Goal: Information Seeking & Learning: Learn about a topic

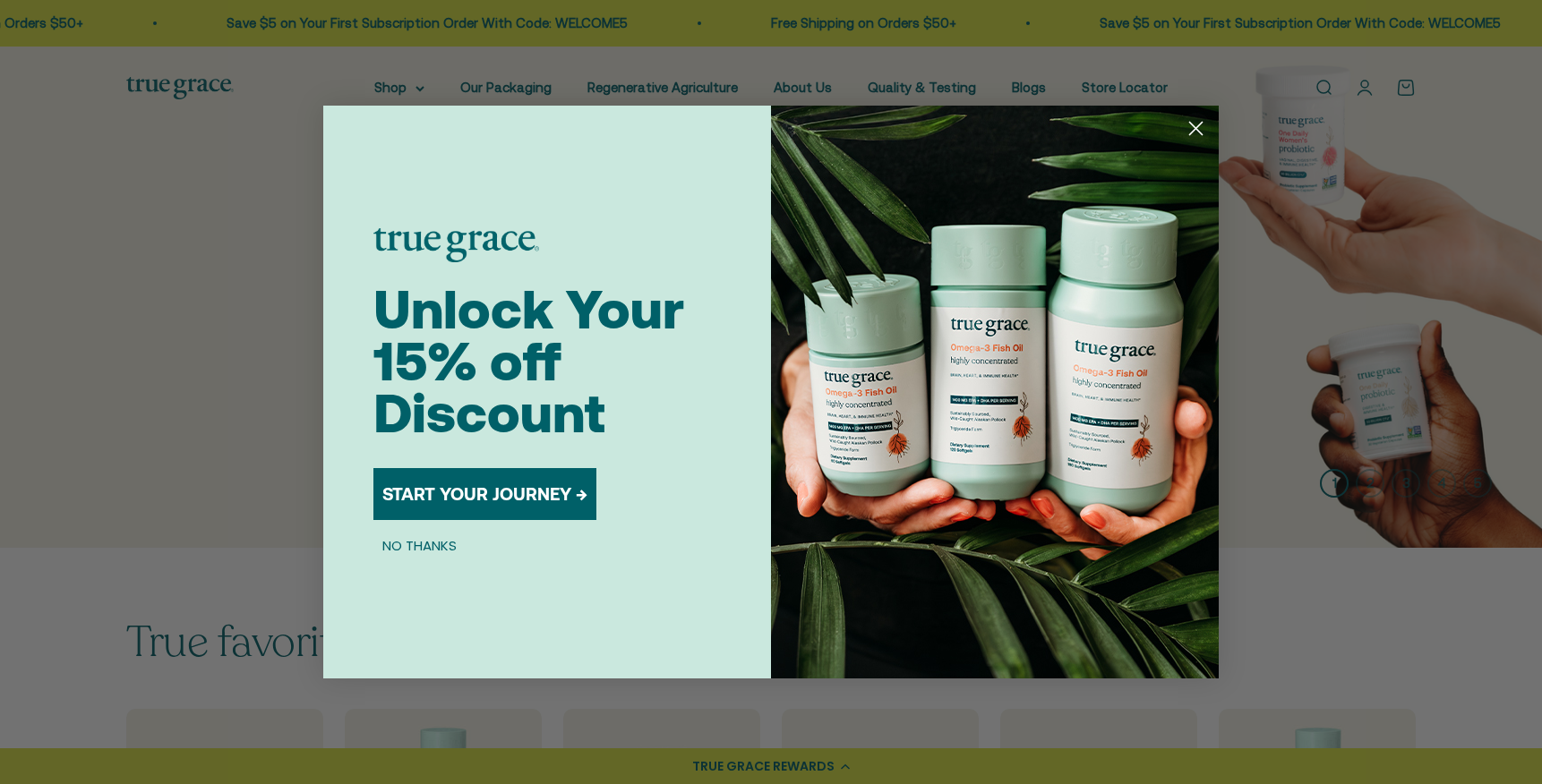
click at [1194, 121] on circle "Close dialog" at bounding box center [1196, 128] width 30 height 30
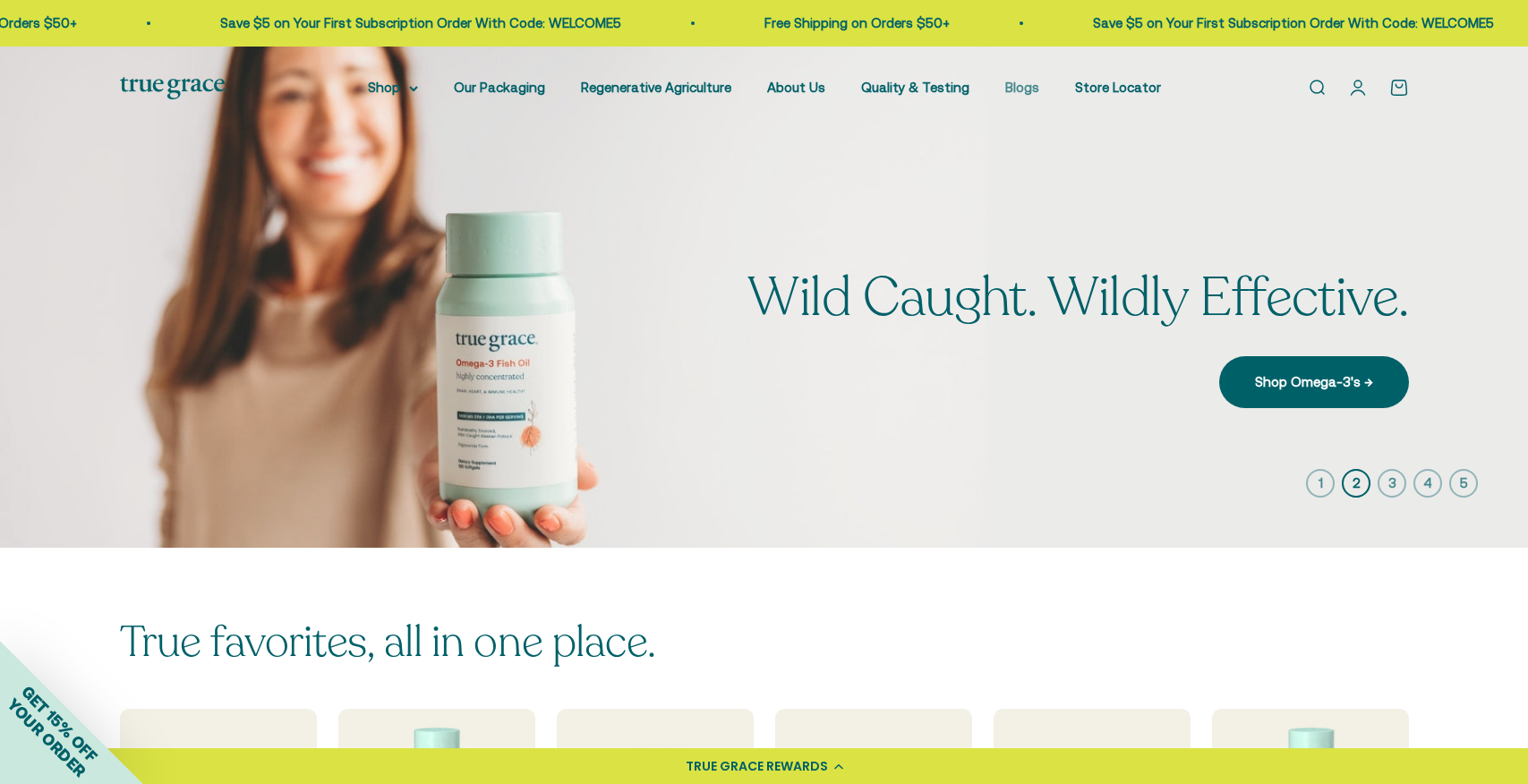
click at [1009, 92] on link "Blogs" at bounding box center [1022, 88] width 34 height 15
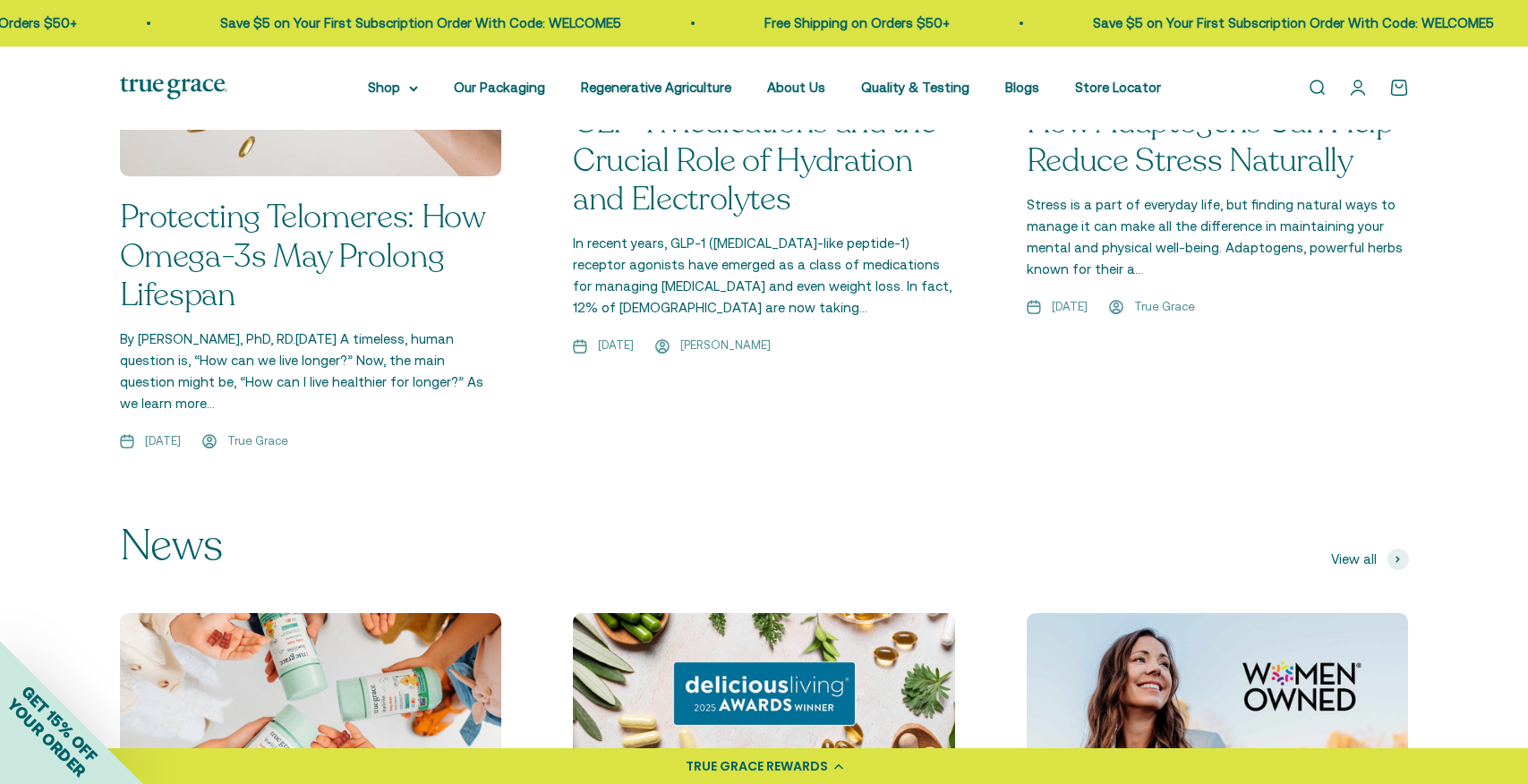
scroll to position [1575, 0]
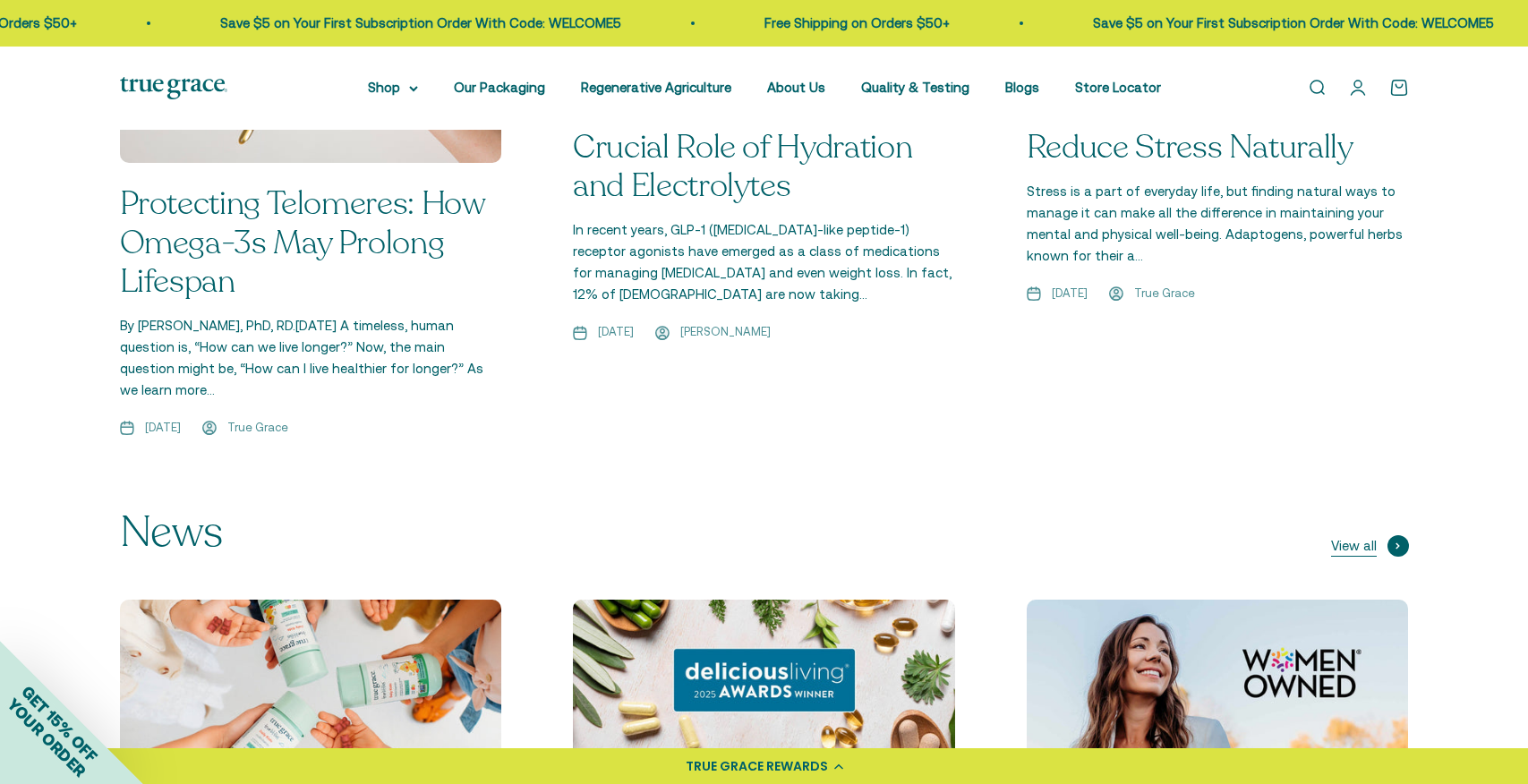
click at [1368, 535] on span "View all" at bounding box center [1353, 546] width 46 height 22
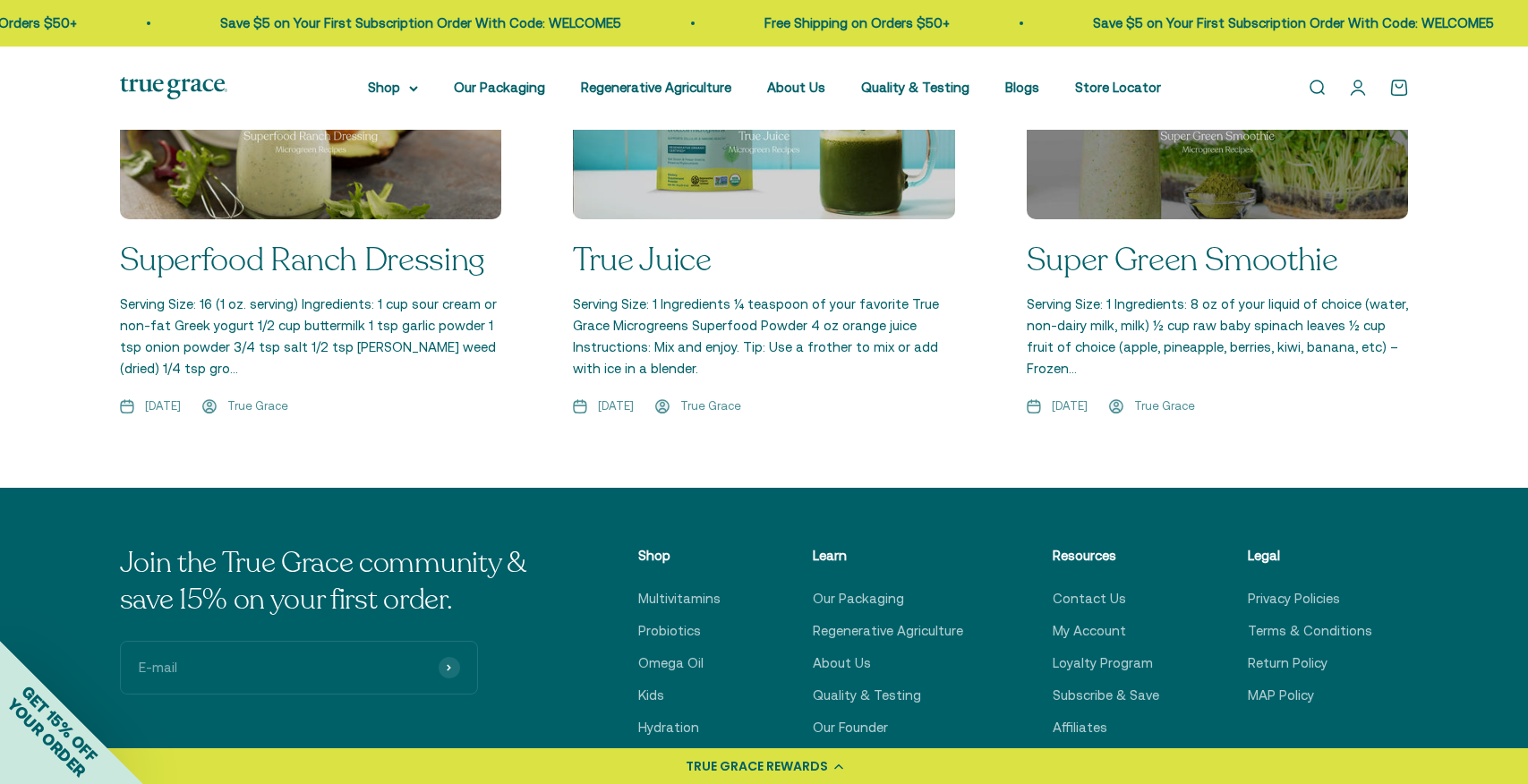
scroll to position [2759, 0]
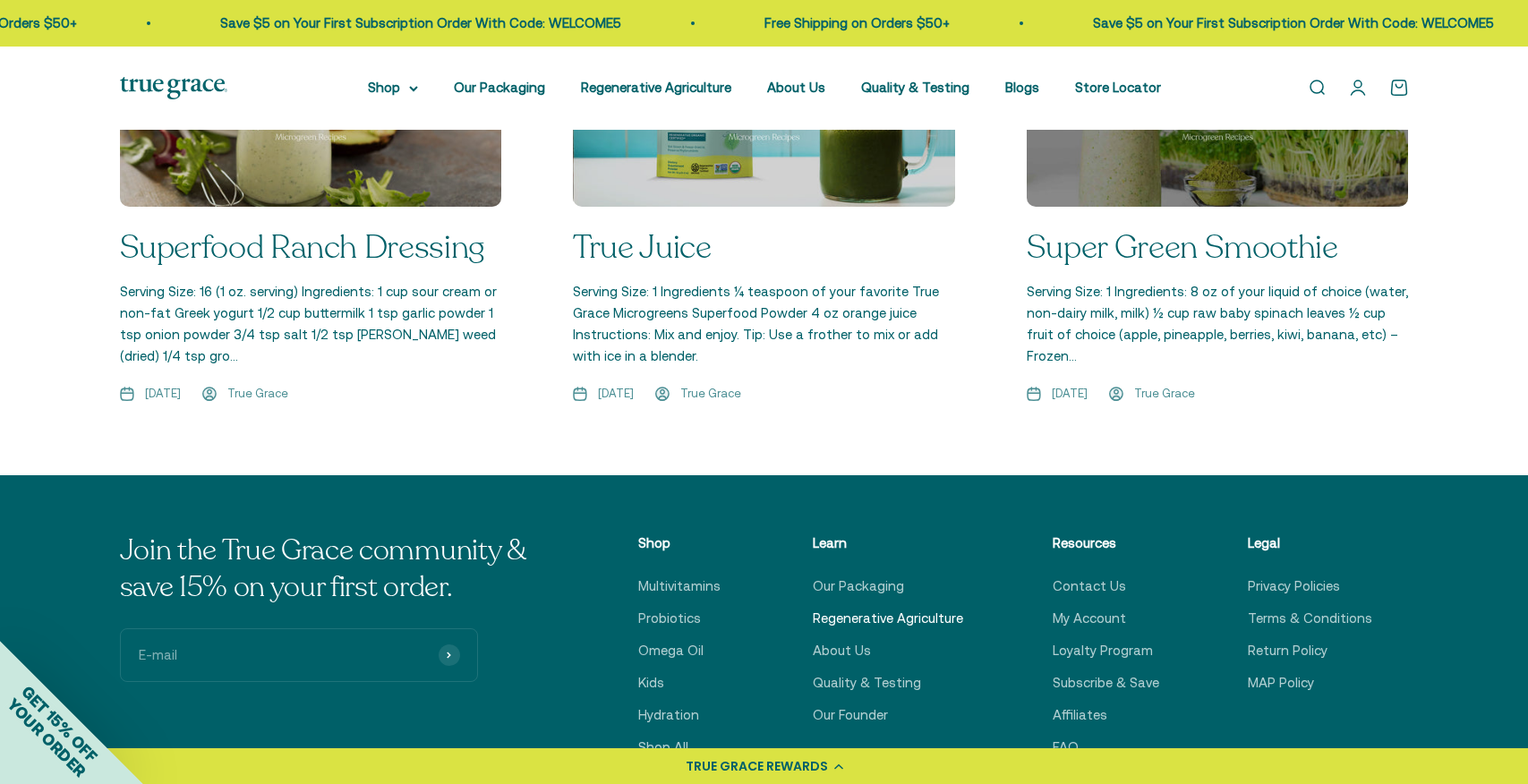
click at [946, 608] on link "Regenerative Agriculture" at bounding box center [888, 618] width 151 height 22
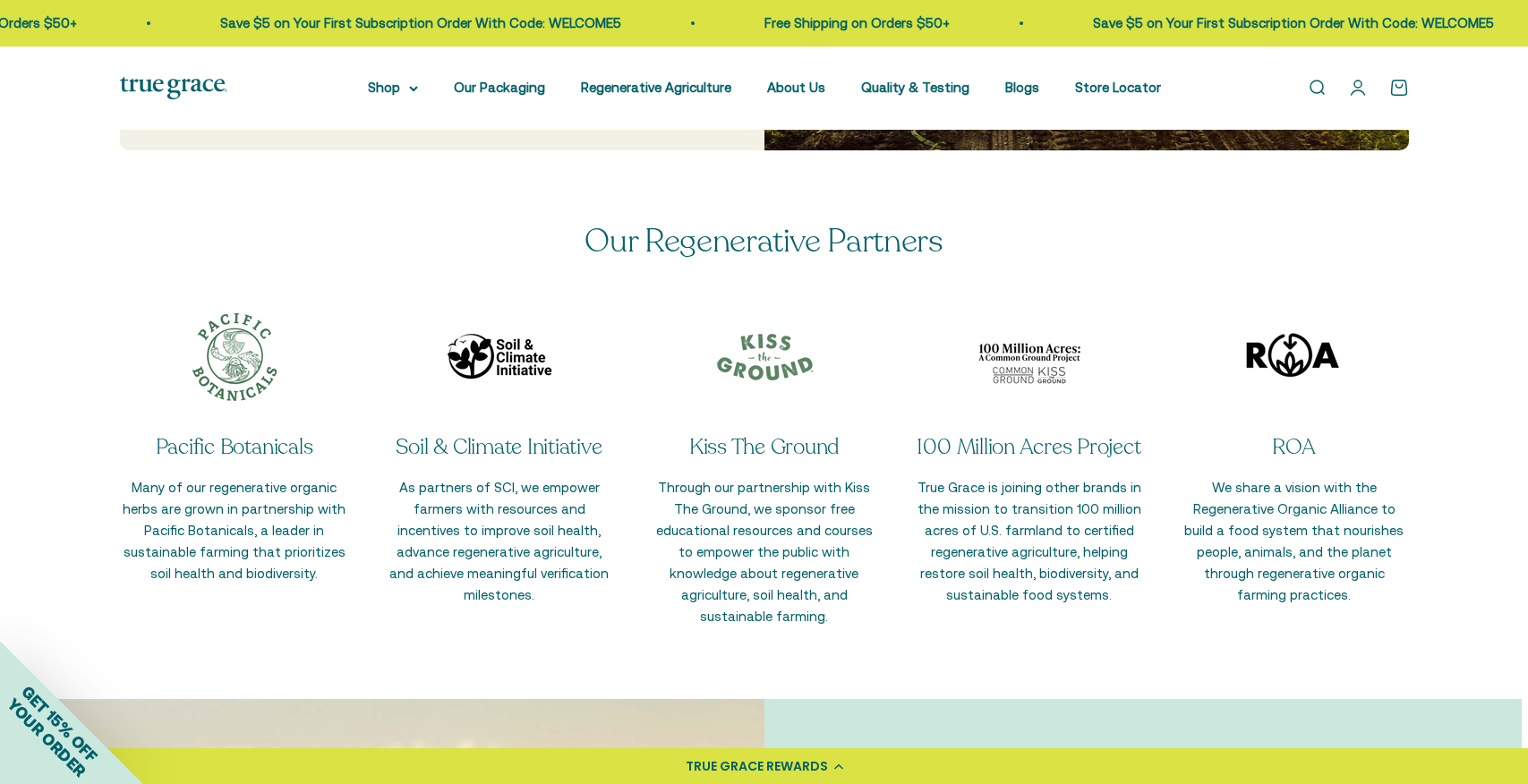
scroll to position [4225, 0]
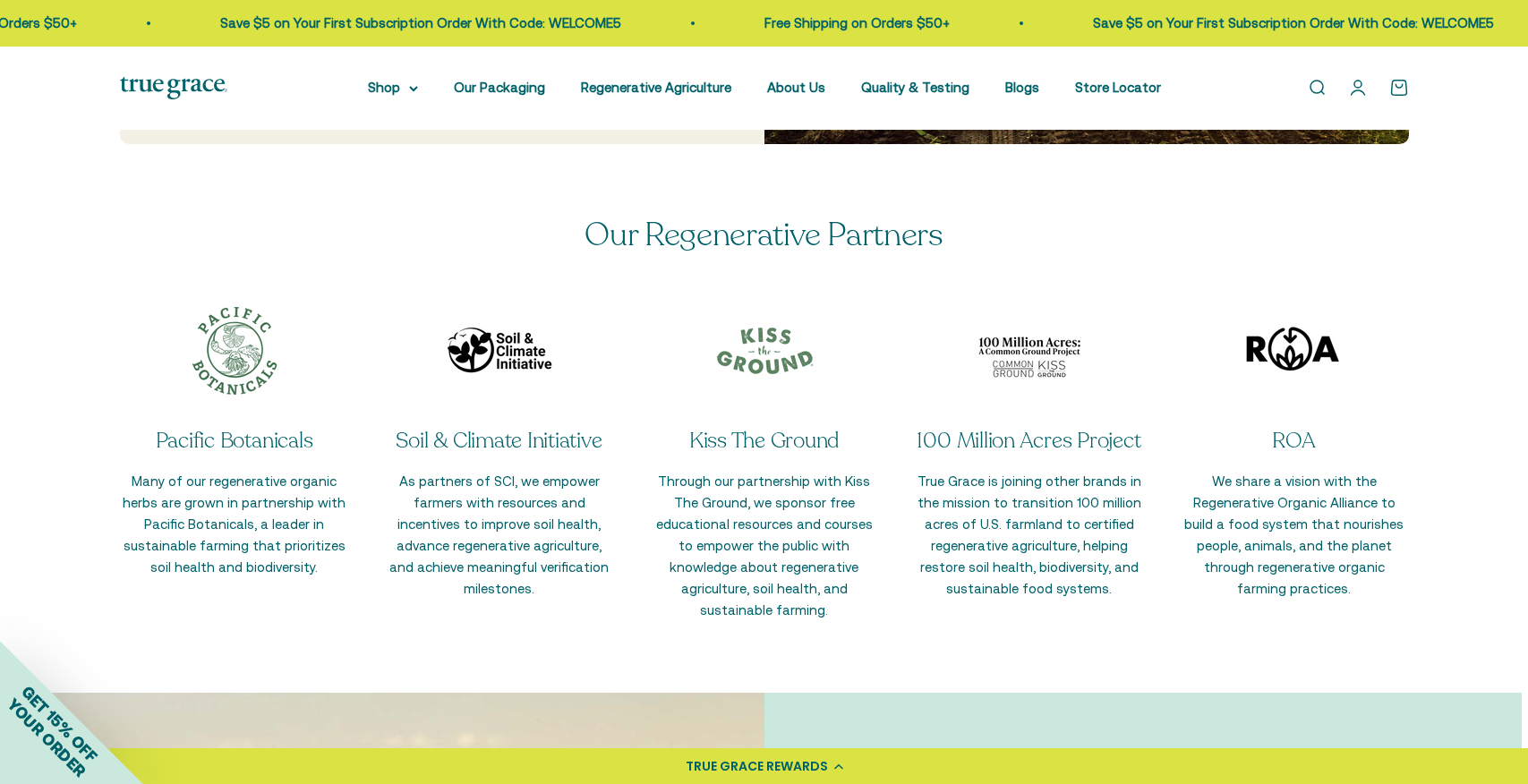
click at [999, 445] on p "100 Million Acres Project" at bounding box center [1029, 442] width 229 height 31
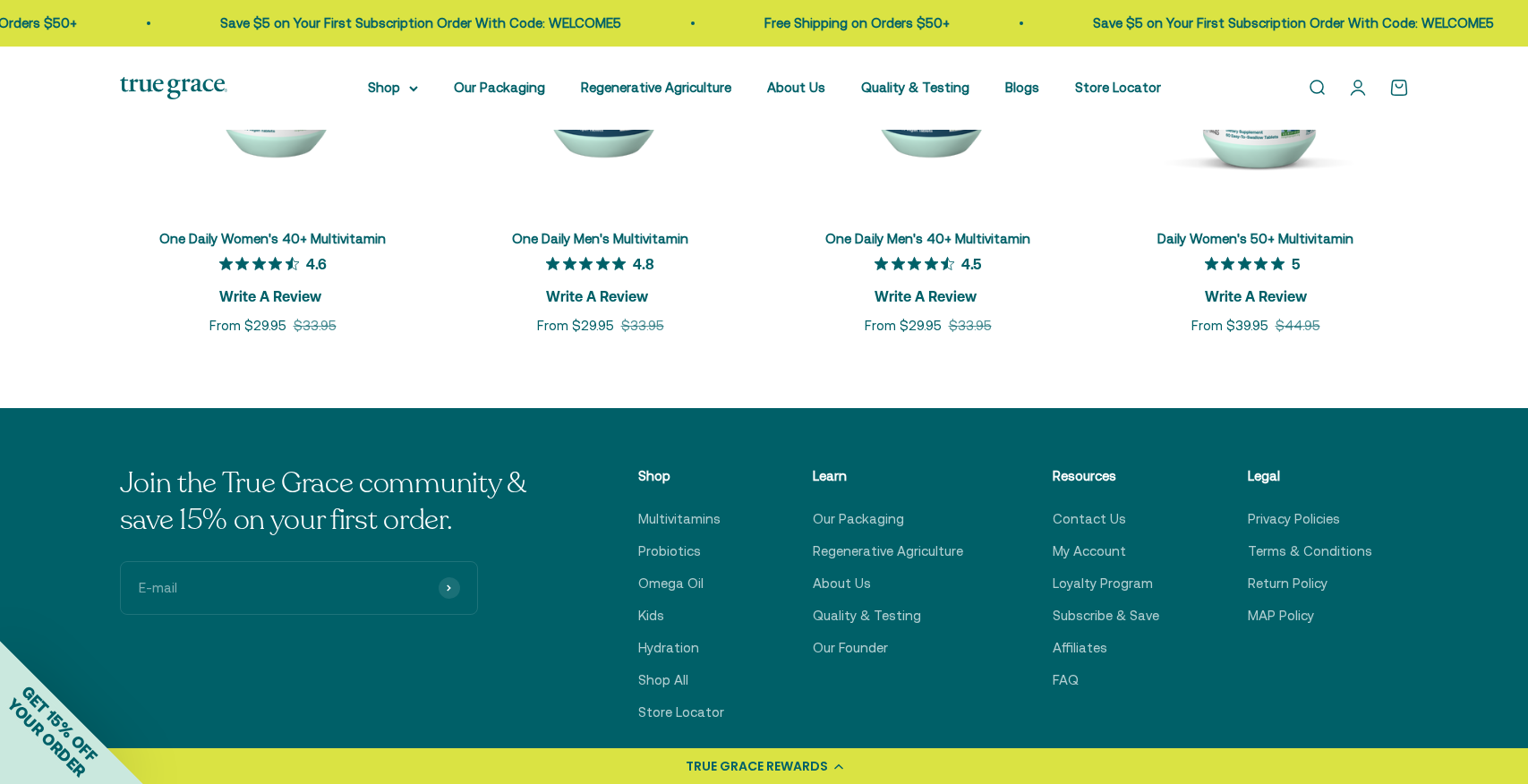
scroll to position [6900, 0]
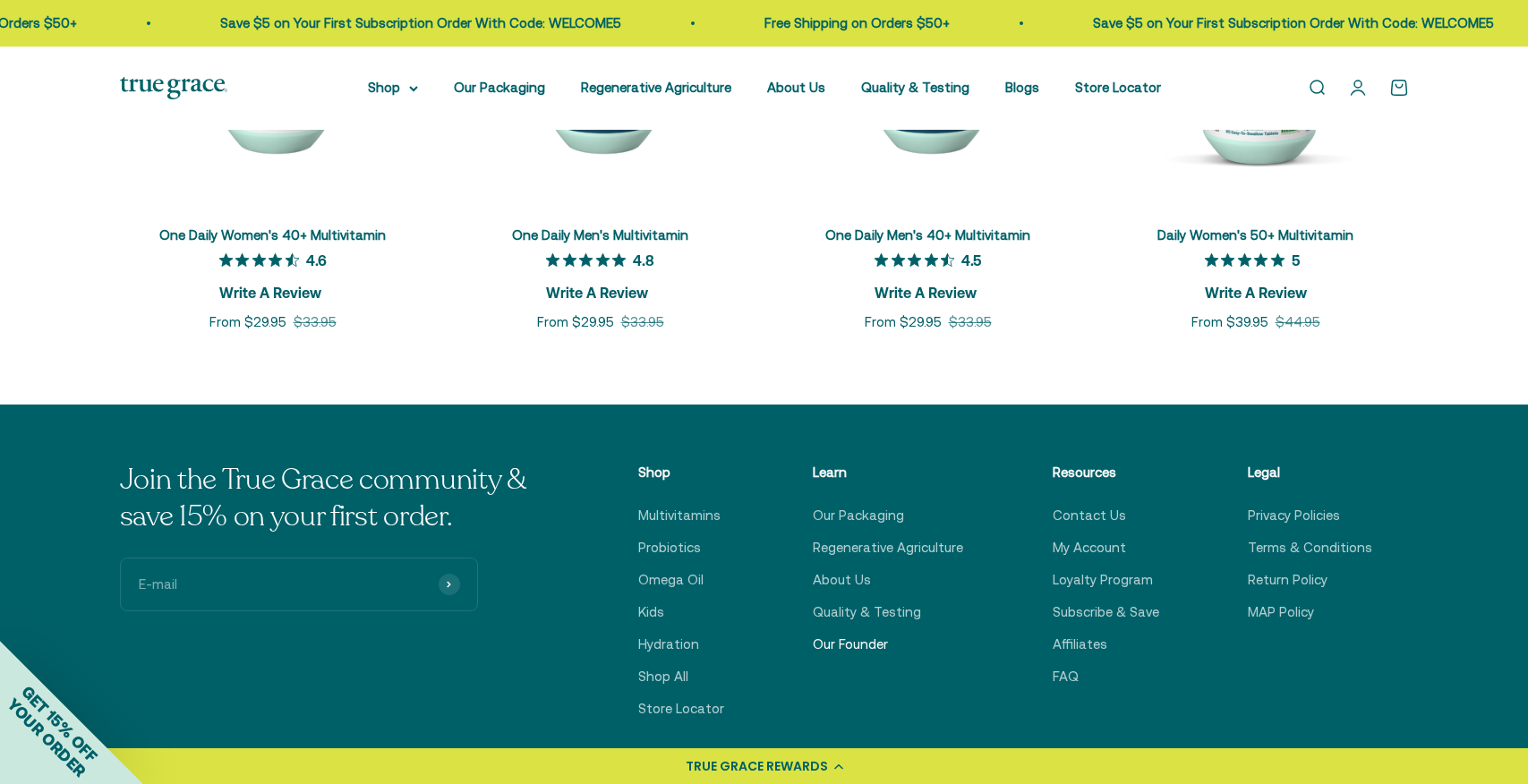
click at [856, 633] on link "Our Founder" at bounding box center [850, 644] width 75 height 22
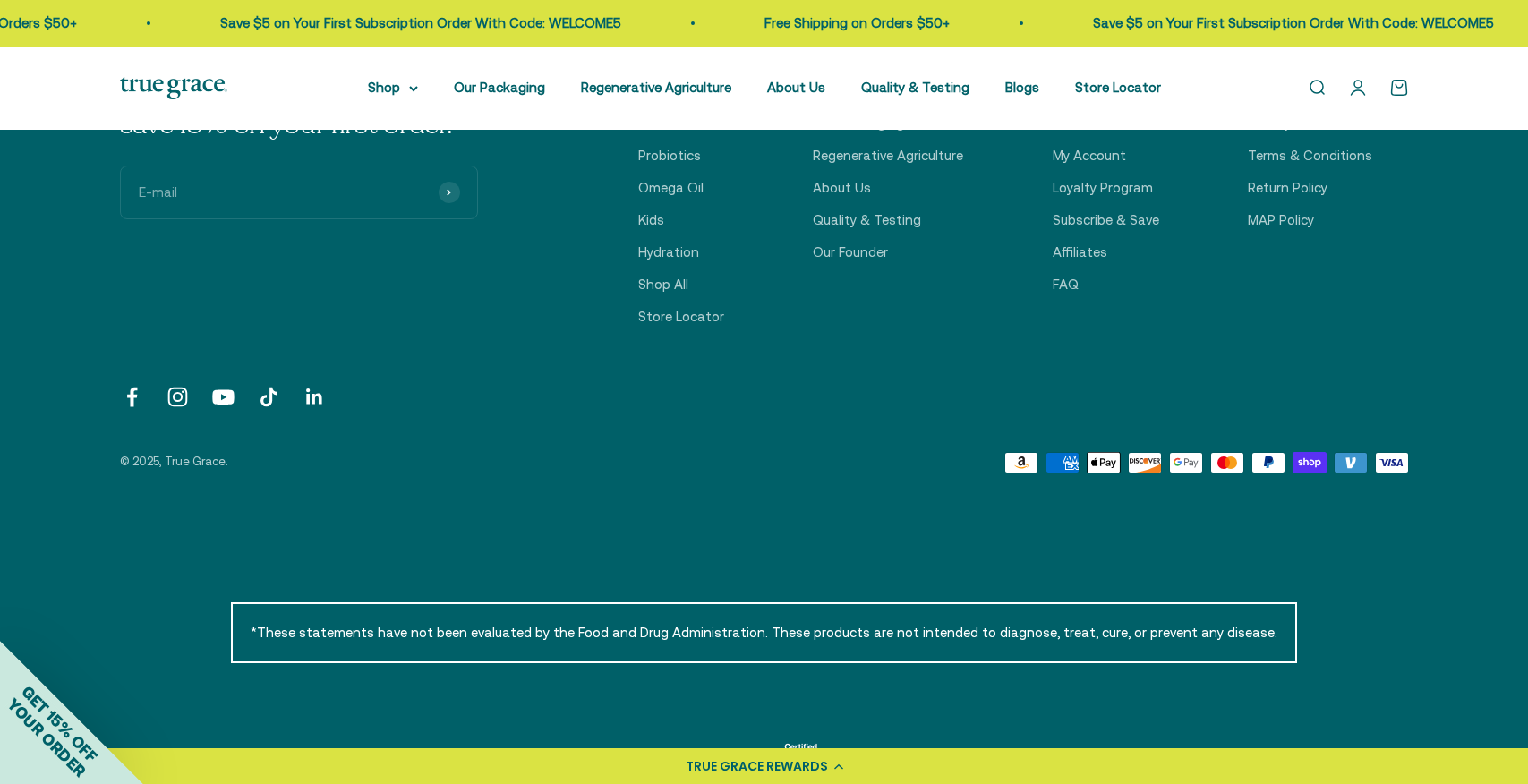
scroll to position [3391, 0]
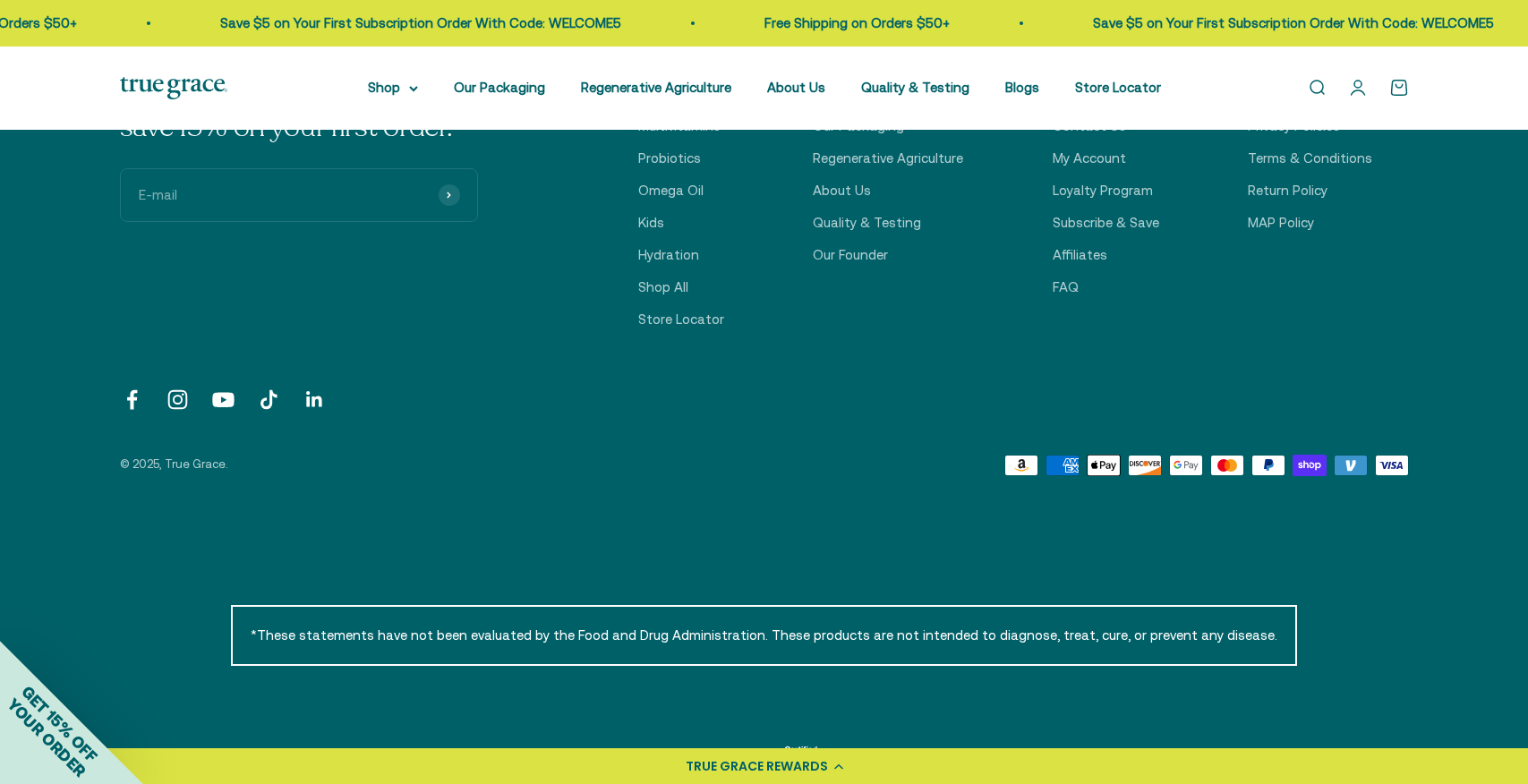
click at [176, 387] on link "Follow on Instagram" at bounding box center [177, 399] width 24 height 24
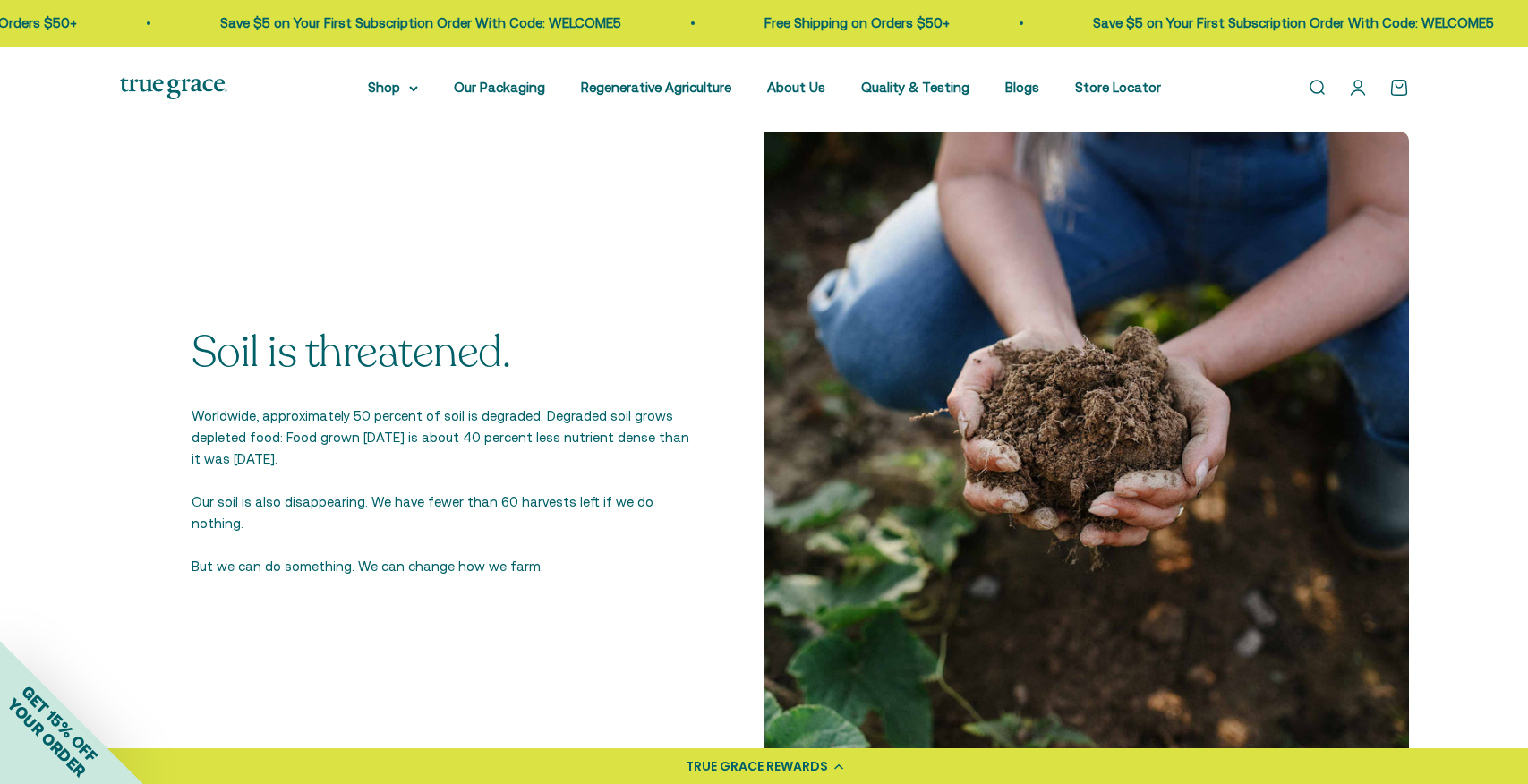
scroll to position [1475, 0]
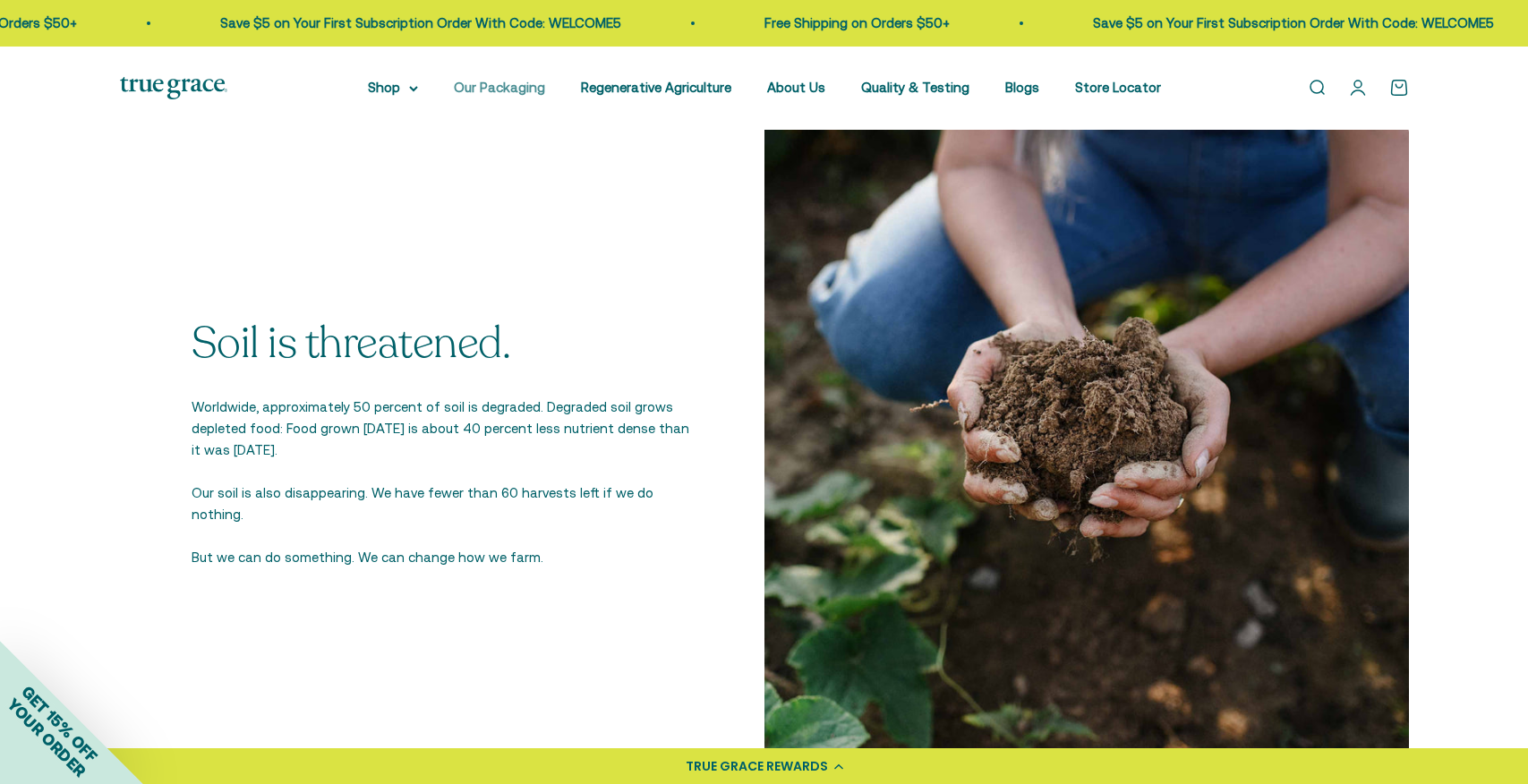
click at [498, 91] on link "Our Packaging" at bounding box center [500, 88] width 92 height 15
